Goal: Check status: Check status

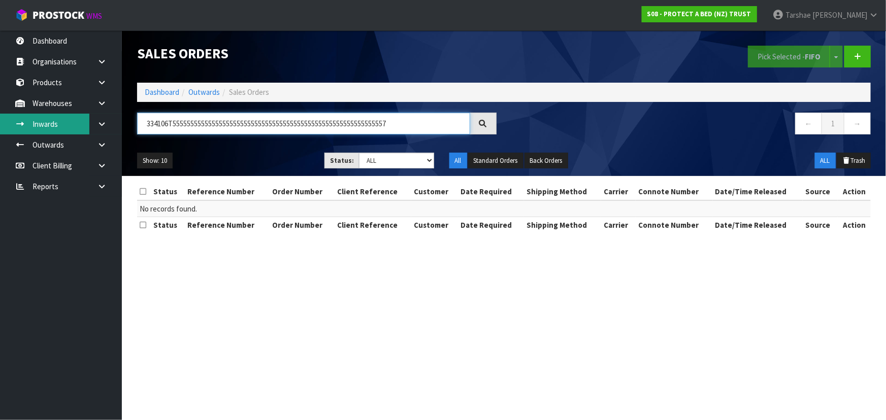
drag, startPoint x: 416, startPoint y: 124, endPoint x: 80, endPoint y: 122, distance: 336.2
click at [80, 122] on body "Toggle navigation ProStock WMS S08 - PROTECT A BED (NZ) TRUST [PERSON_NAME] Log…" at bounding box center [443, 210] width 886 height 420
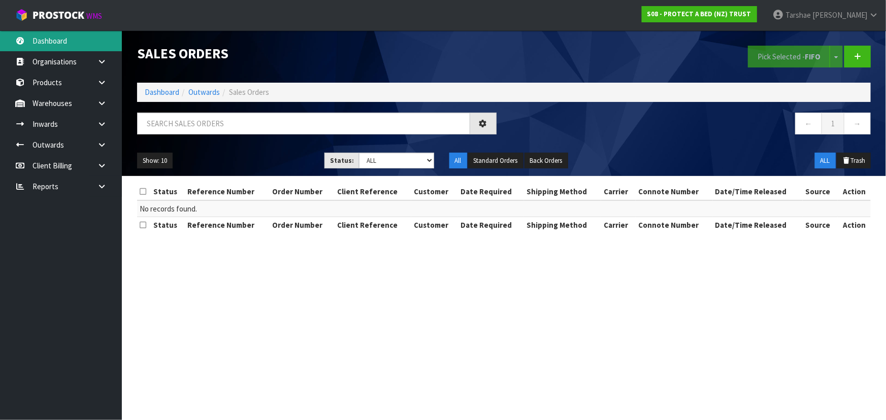
click at [101, 41] on link "Dashboard" at bounding box center [61, 40] width 122 height 21
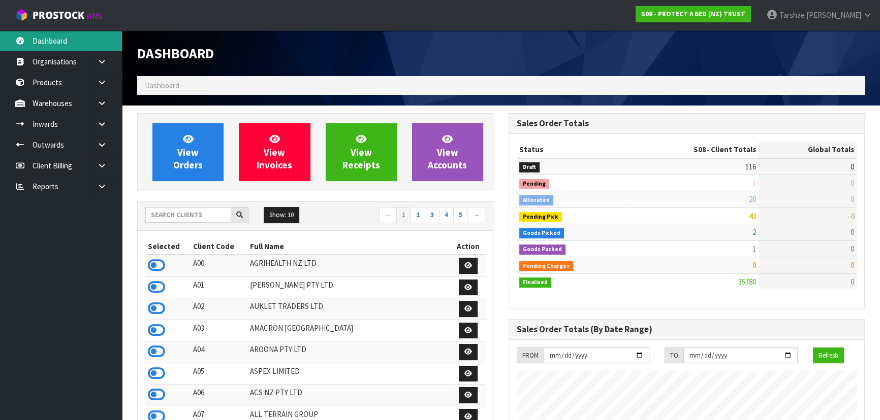
scroll to position [768, 371]
click at [154, 259] on icon at bounding box center [156, 265] width 17 height 15
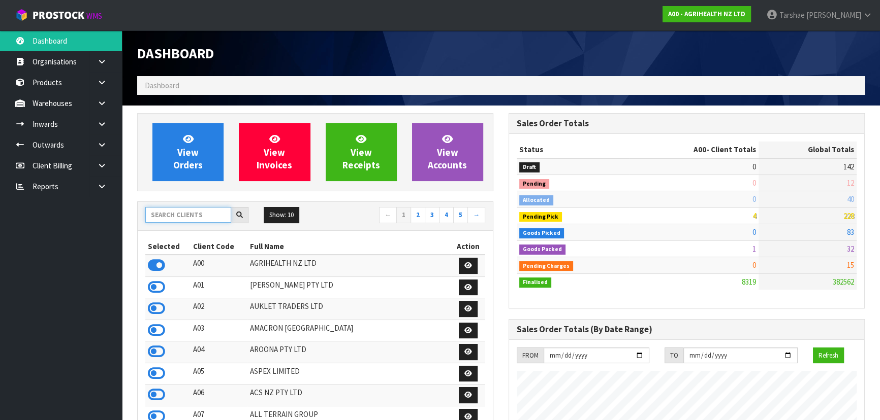
click at [211, 218] on input "text" at bounding box center [188, 215] width 86 height 16
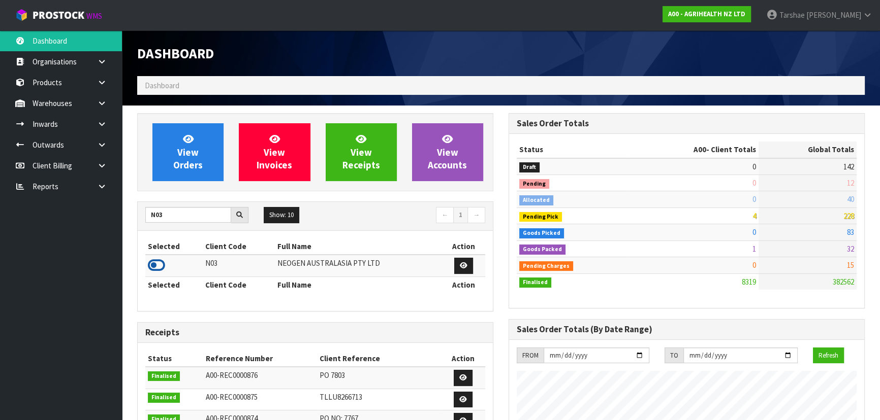
click at [155, 264] on icon at bounding box center [156, 265] width 17 height 15
drag, startPoint x: 213, startPoint y: 214, endPoint x: 10, endPoint y: 231, distance: 203.3
click at [18, 235] on body "Toggle navigation ProStock WMS N03 - NEOGEN AUSTRALASIA PTY LTD [PERSON_NAME] L…" at bounding box center [440, 210] width 880 height 420
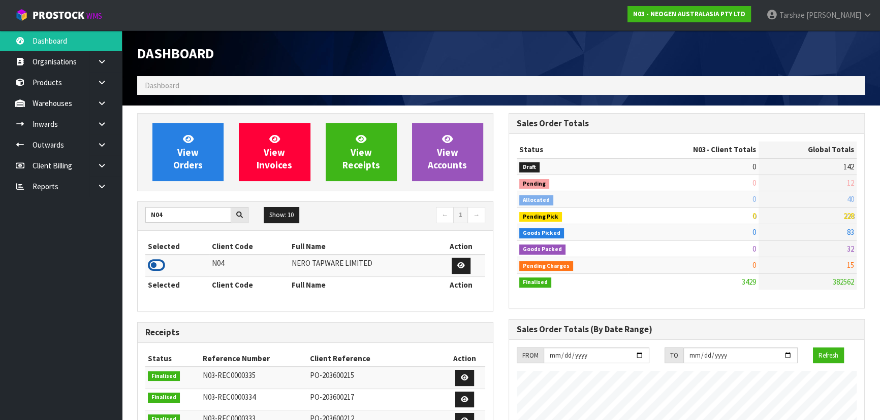
click at [157, 263] on icon at bounding box center [156, 265] width 17 height 15
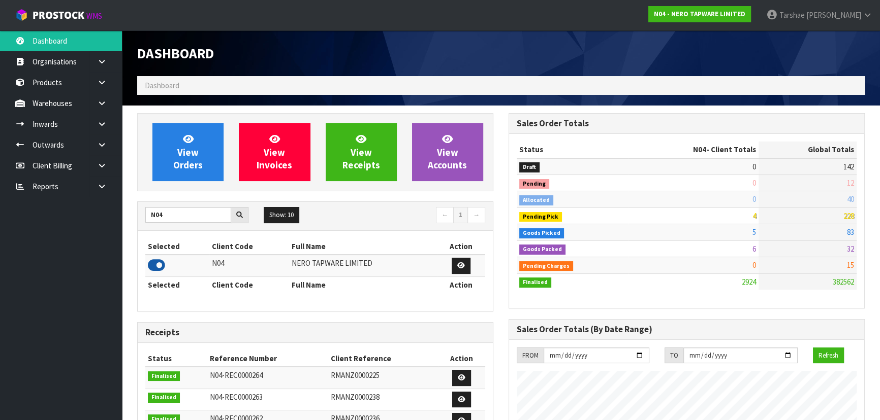
scroll to position [822, 371]
drag, startPoint x: 189, startPoint y: 211, endPoint x: 135, endPoint y: 231, distance: 57.7
click at [135, 231] on div "View Orders View Invoices View Receipts View Accounts N04 Show: 10 5 10 25 50 ←…" at bounding box center [314, 408] width 371 height 590
click at [154, 264] on icon at bounding box center [156, 265] width 17 height 15
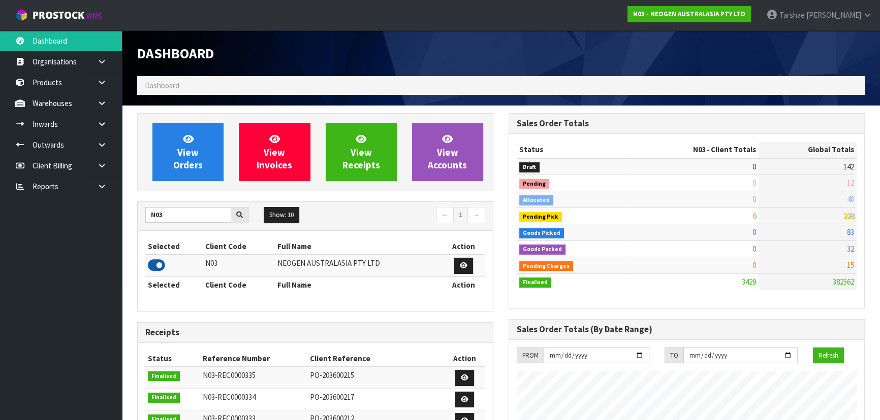
scroll to position [790, 371]
drag, startPoint x: 167, startPoint y: 219, endPoint x: 49, endPoint y: 229, distance: 118.2
click at [49, 229] on body "Toggle navigation ProStock WMS N03 - NEOGEN AUSTRALASIA PTY LTD [PERSON_NAME] L…" at bounding box center [440, 210] width 880 height 420
drag, startPoint x: 150, startPoint y: 266, endPoint x: 160, endPoint y: 248, distance: 20.5
click at [150, 266] on icon at bounding box center [156, 265] width 17 height 15
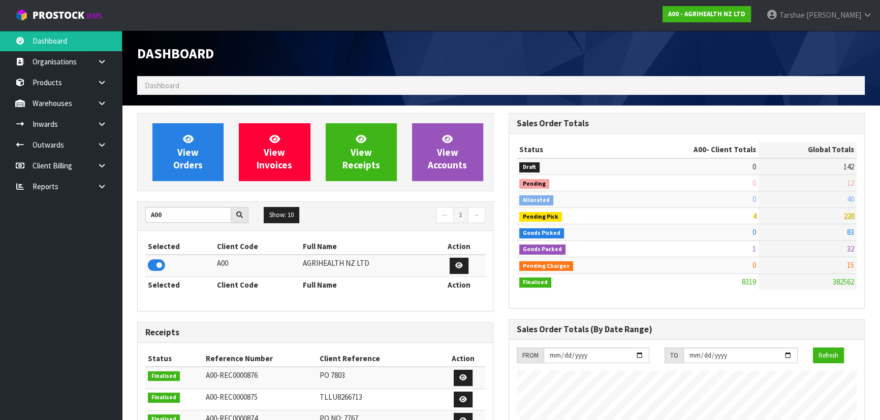
scroll to position [768, 371]
drag, startPoint x: 170, startPoint y: 216, endPoint x: 116, endPoint y: 223, distance: 53.8
click at [116, 223] on body "Toggle navigation ProStock WMS A00 - AGRIHEALTH NZ LTD [PERSON_NAME] Logout Das…" at bounding box center [440, 210] width 880 height 420
click at [152, 267] on icon at bounding box center [156, 265] width 17 height 15
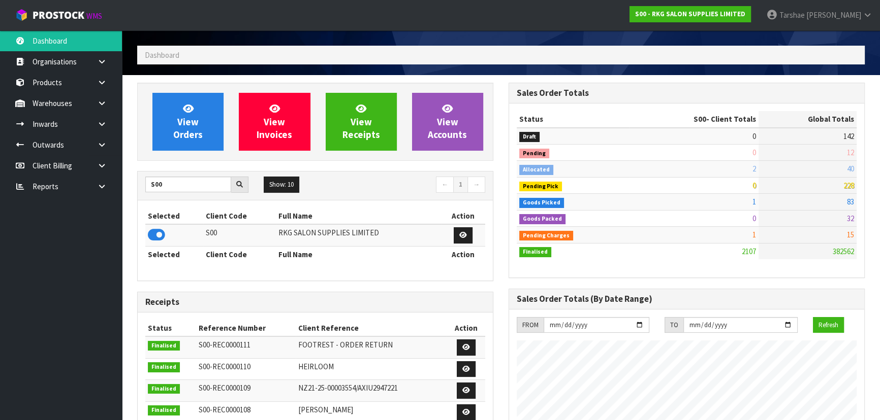
scroll to position [46, 0]
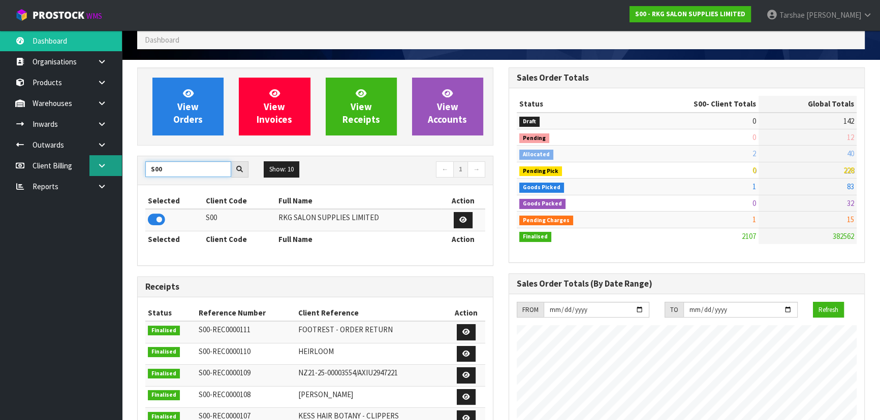
drag, startPoint x: 194, startPoint y: 165, endPoint x: 119, endPoint y: 168, distance: 74.7
click at [119, 168] on body "Toggle navigation ProStock WMS S00 - RKG SALON SUPPLIES LIMITED [PERSON_NAME] L…" at bounding box center [440, 164] width 880 height 420
type input "K01"
click at [152, 218] on icon at bounding box center [156, 219] width 17 height 15
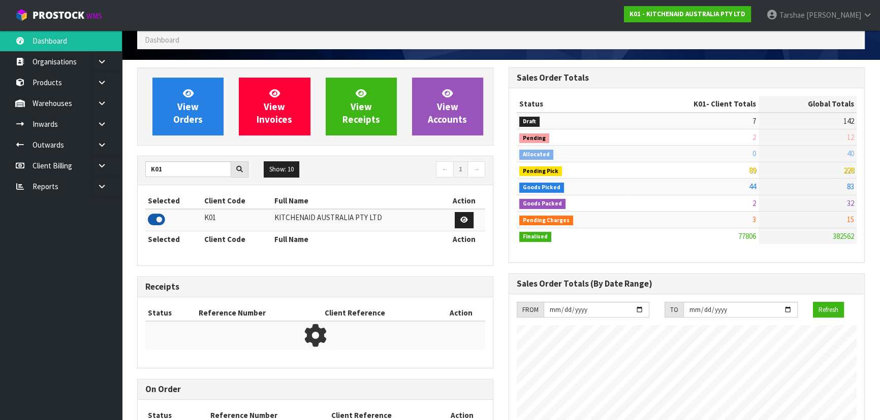
scroll to position [768, 371]
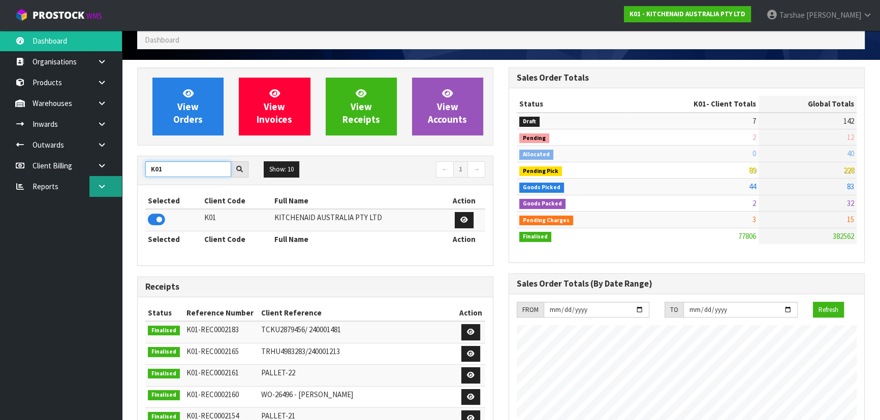
drag, startPoint x: 180, startPoint y: 174, endPoint x: 100, endPoint y: 180, distance: 80.5
click at [100, 180] on body "Toggle navigation ProStock WMS K01 - KITCHENAID AUSTRALIA PTY LTD [PERSON_NAME]…" at bounding box center [440, 164] width 880 height 420
